Goal: Find contact information: Find contact information

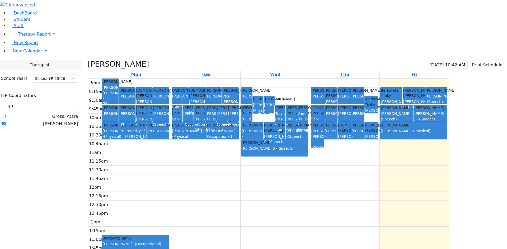
select select "212"
click at [24, 22] on span "Student" at bounding box center [22, 19] width 17 height 5
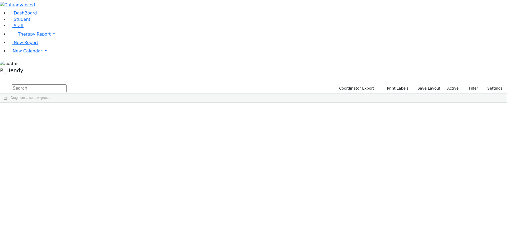
click at [66, 84] on input "text" at bounding box center [39, 88] width 55 height 8
type input "bruchy"
click at [101, 141] on div "Bruchy" at bounding box center [83, 144] width 33 height 7
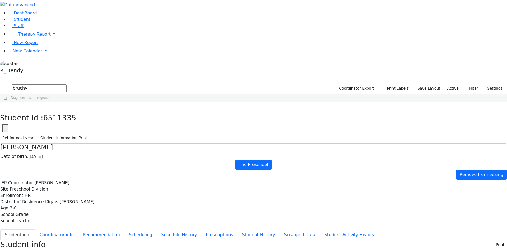
click at [8, 103] on button "button" at bounding box center [4, 108] width 8 height 11
click at [23, 28] on link "Staff" at bounding box center [15, 25] width 15 height 5
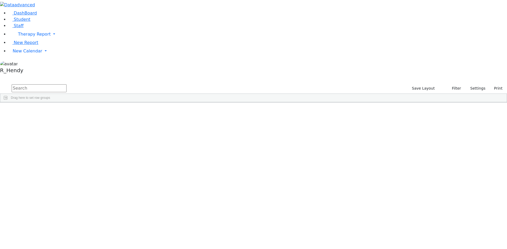
click at [66, 84] on input "text" at bounding box center [39, 88] width 55 height 8
type input "berko"
click at [92, 118] on div "Sarah" at bounding box center [76, 121] width 31 height 7
click at [310, 118] on div "20 Lizensk Blvd. #102" at bounding box center [294, 121] width 31 height 7
click at [66, 111] on div "11359 Berkowitz Pessy Teacher Aide Bilingual Female Paraprofessional (845) 506-…" at bounding box center [250, 118] width 500 height 15
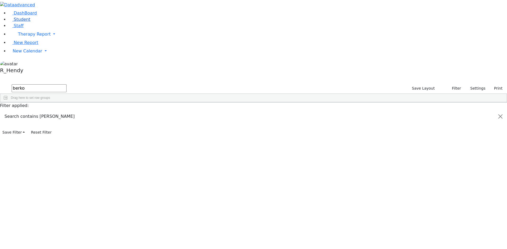
click at [22, 22] on span "Student" at bounding box center [22, 19] width 17 height 5
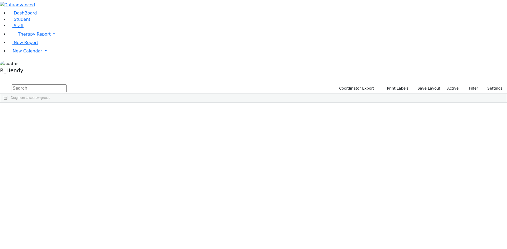
scroll to position [132, 0]
click at [66, 84] on input "text" at bounding box center [39, 88] width 55 height 8
